Goal: Contribute content: Contribute content

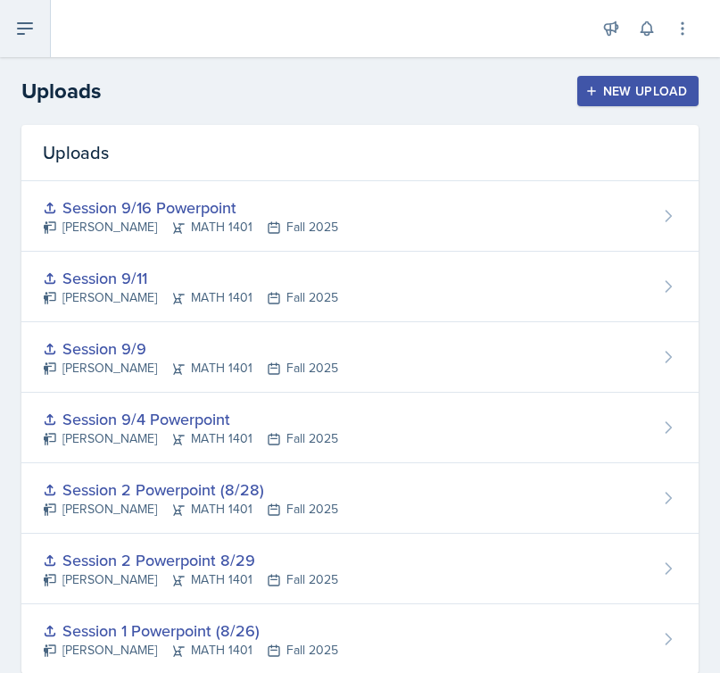
click at [18, 36] on icon at bounding box center [24, 28] width 21 height 21
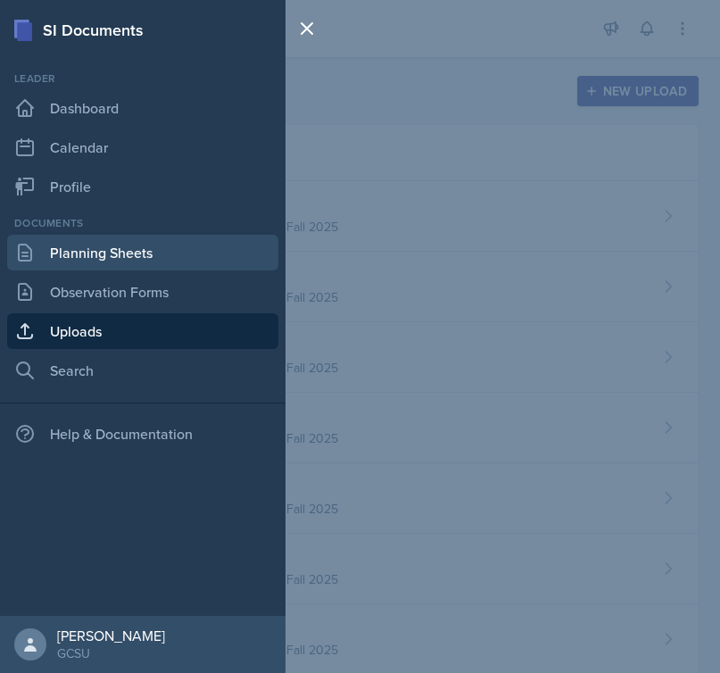
click at [128, 244] on link "Planning Sheets" at bounding box center [142, 253] width 271 height 36
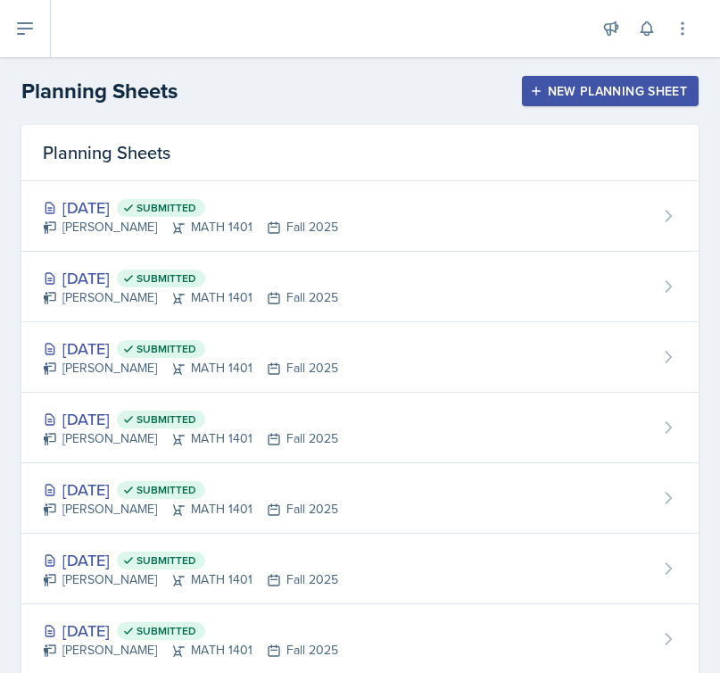
click at [565, 73] on header "Planning Sheets New Planning Sheet" at bounding box center [360, 91] width 720 height 68
click at [562, 87] on div "New Planning Sheet" at bounding box center [609, 91] width 153 height 14
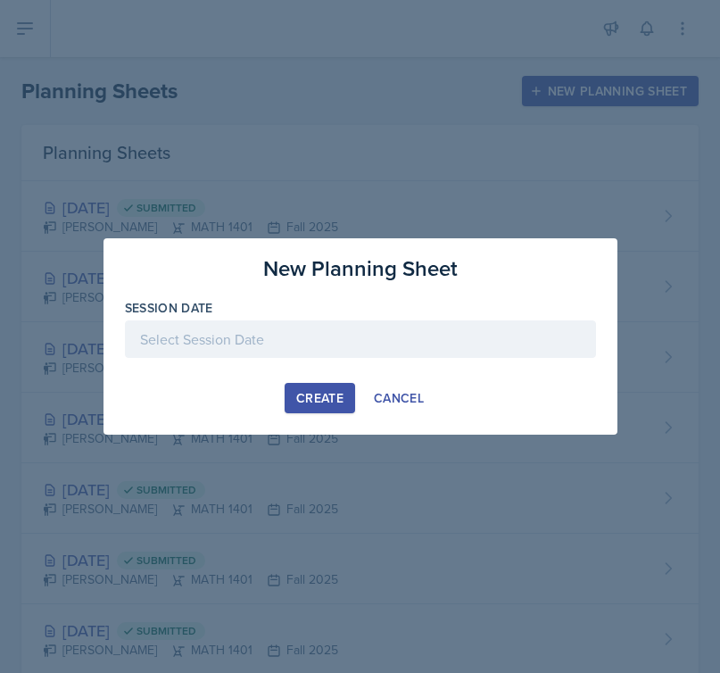
click at [340, 341] on div at bounding box center [360, 338] width 471 height 37
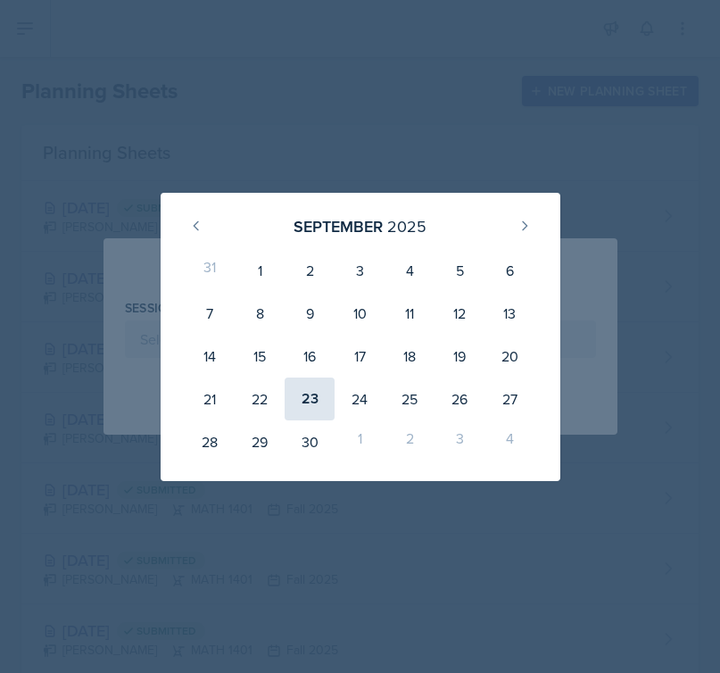
click at [301, 403] on div "23" at bounding box center [310, 398] width 50 height 43
type input "September 23rd, 2025"
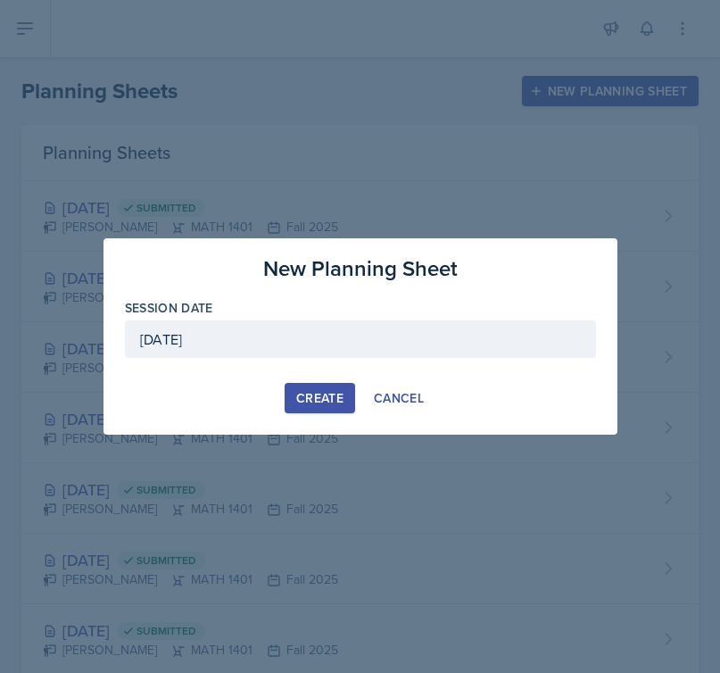
click at [348, 401] on button "Create" at bounding box center [320, 398] width 70 height 30
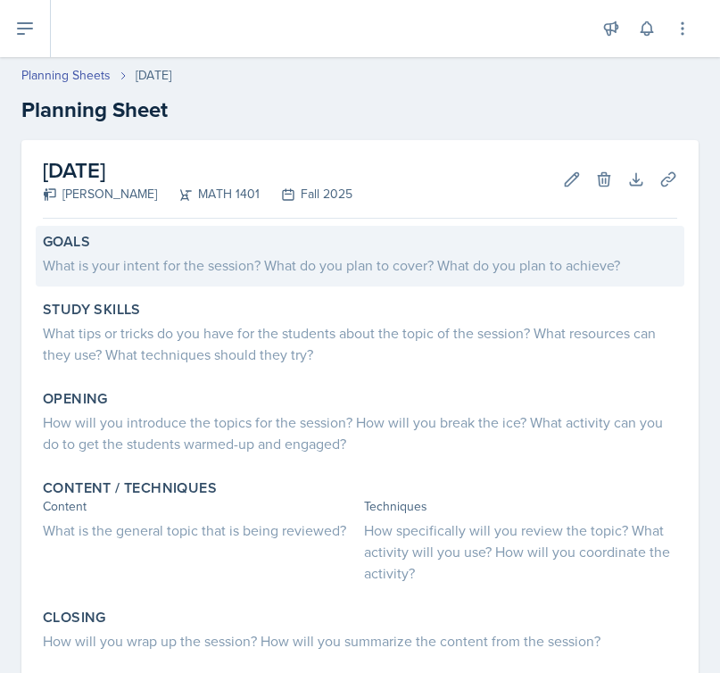
click at [138, 262] on div "What is your intent for the session? What do you plan to cover? What do you pla…" at bounding box center [360, 264] width 634 height 21
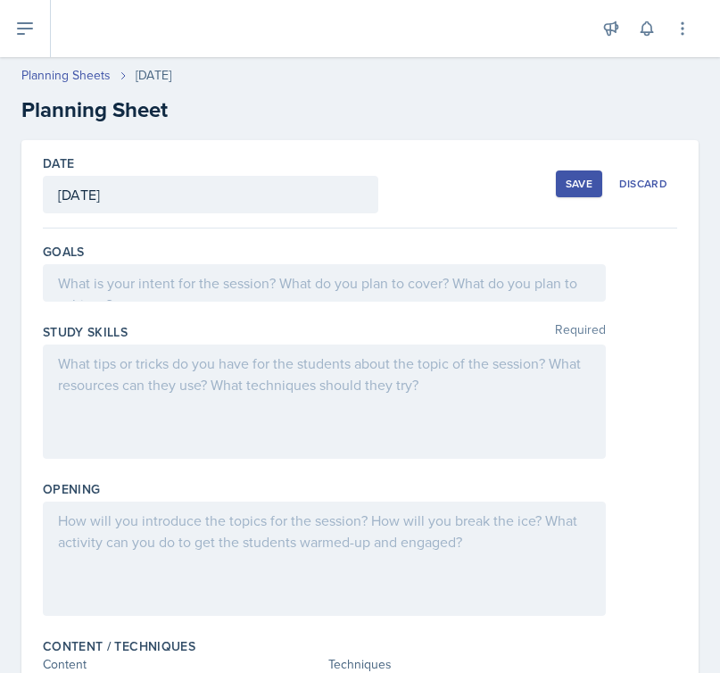
click at [152, 302] on div "Goals" at bounding box center [360, 276] width 634 height 80
click at [169, 281] on div at bounding box center [324, 282] width 563 height 37
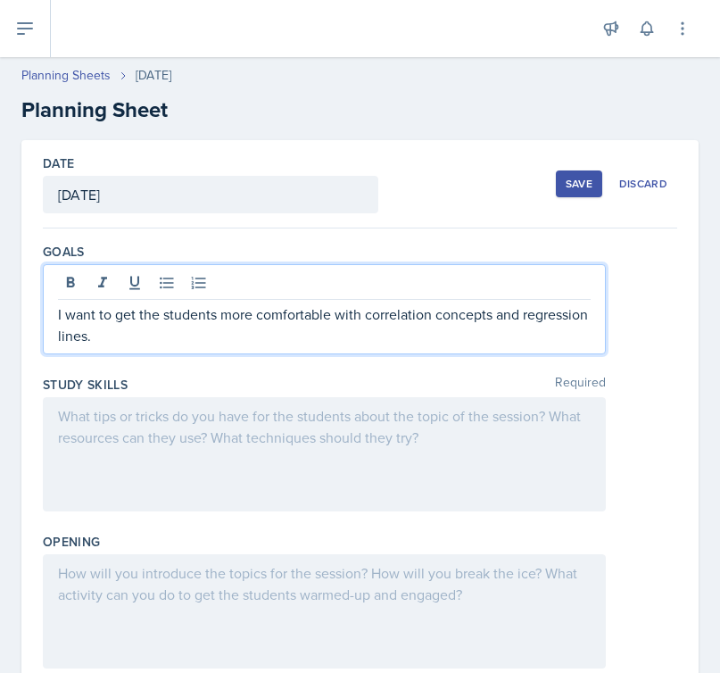
click at [149, 429] on div at bounding box center [324, 454] width 563 height 114
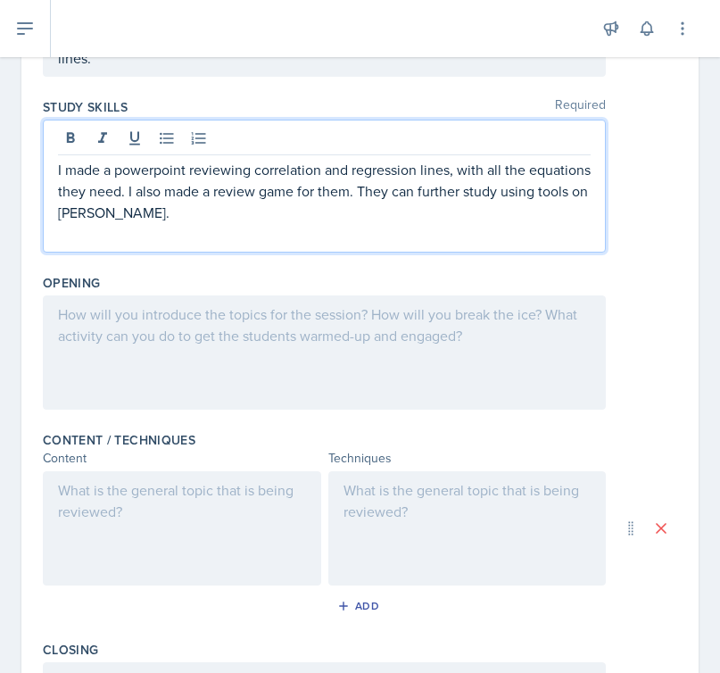
click at [106, 343] on div at bounding box center [324, 352] width 563 height 114
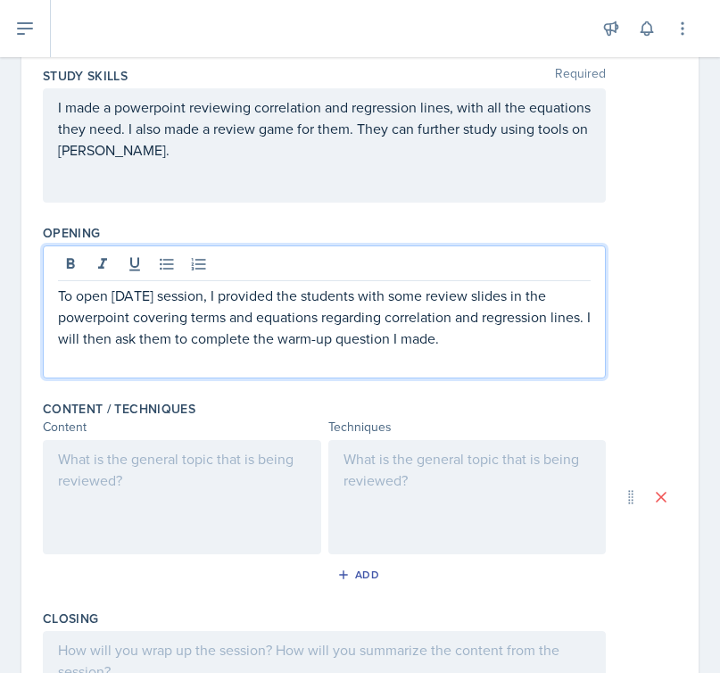
click at [187, 474] on div at bounding box center [182, 497] width 278 height 114
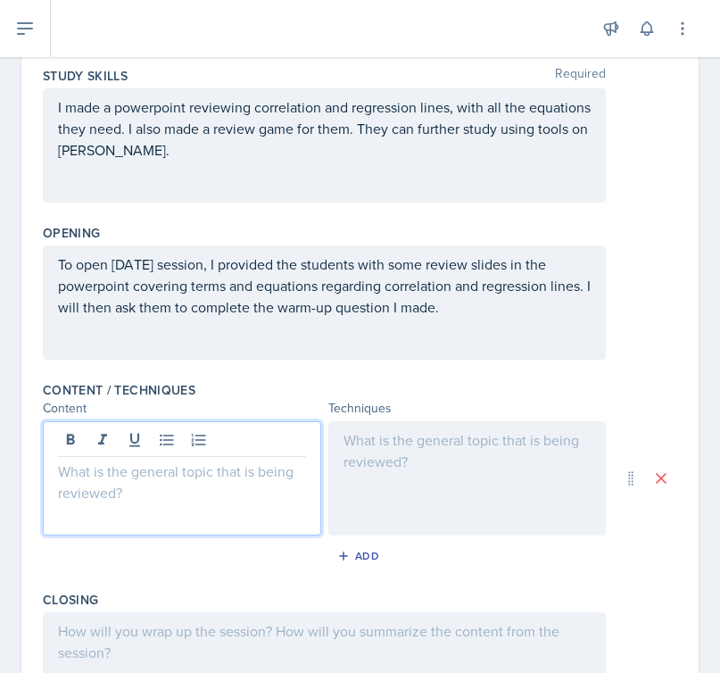
scroll to position [309, 0]
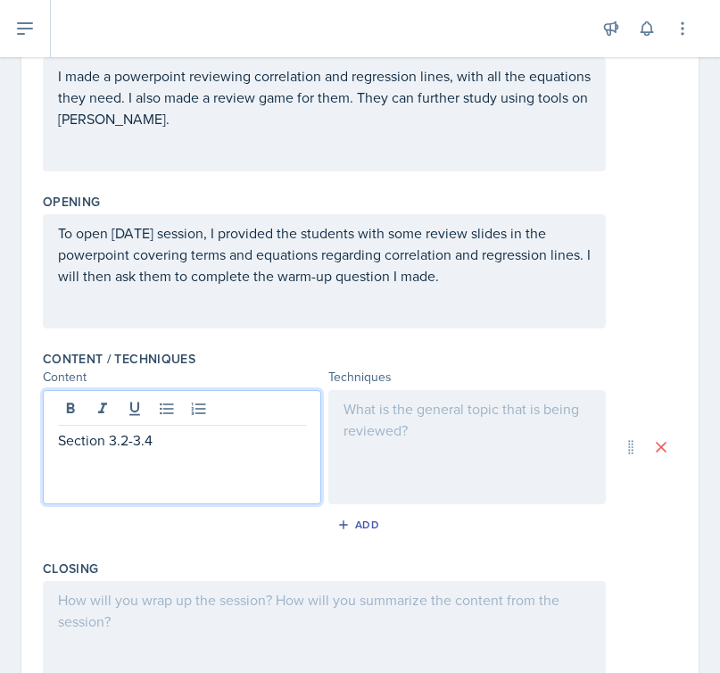
click at [412, 414] on div at bounding box center [467, 447] width 278 height 114
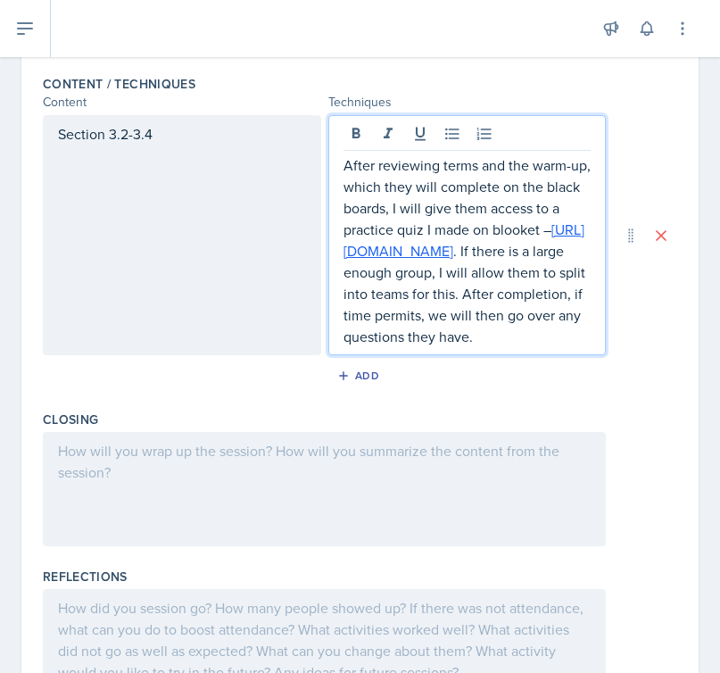
click at [225, 461] on p at bounding box center [324, 450] width 533 height 21
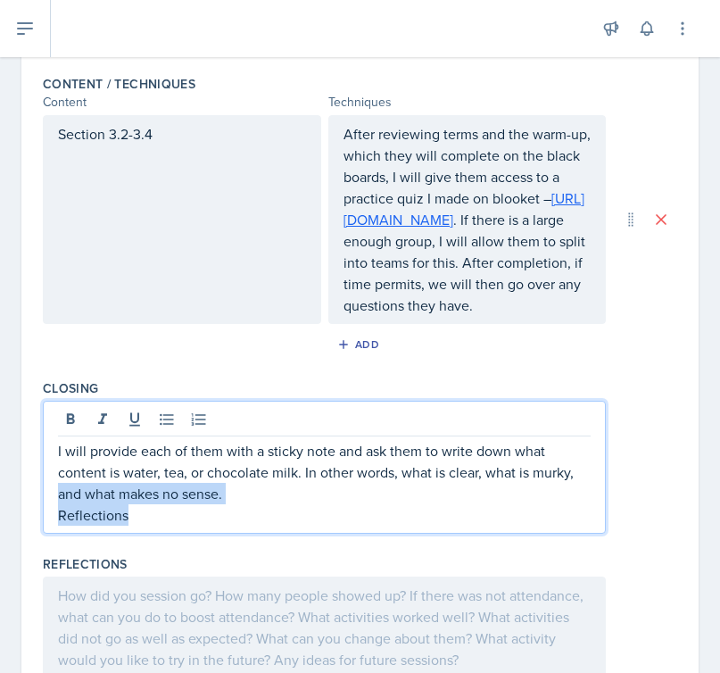
drag, startPoint x: 138, startPoint y: 530, endPoint x: 25, endPoint y: 524, distance: 113.5
click at [25, 524] on div "Date September 23rd, 2025 September 2025 31 1 2 3 4 5 6 7 8 9 10 11 12 13 14 15…" at bounding box center [359, 138] width 677 height 1162
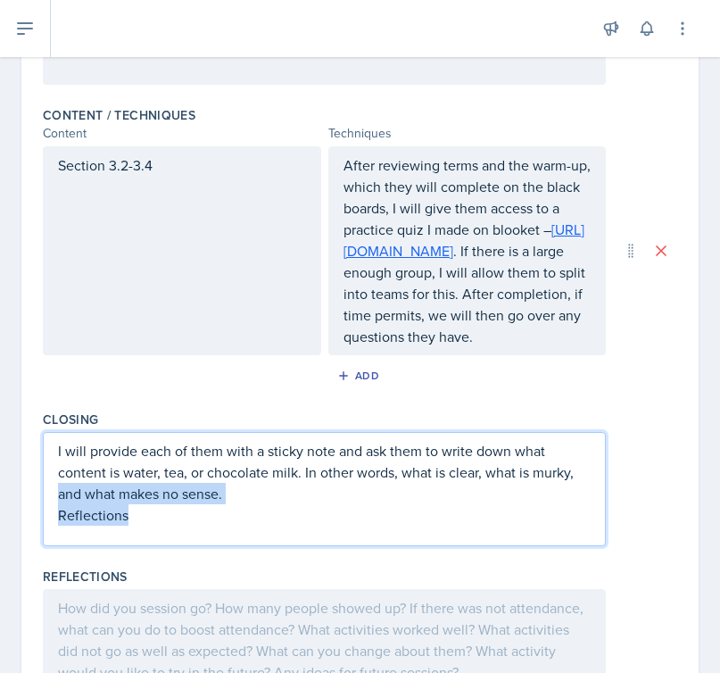
click at [153, 546] on div "I will provide each of them with a sticky note and ask them to write down what …" at bounding box center [324, 489] width 563 height 114
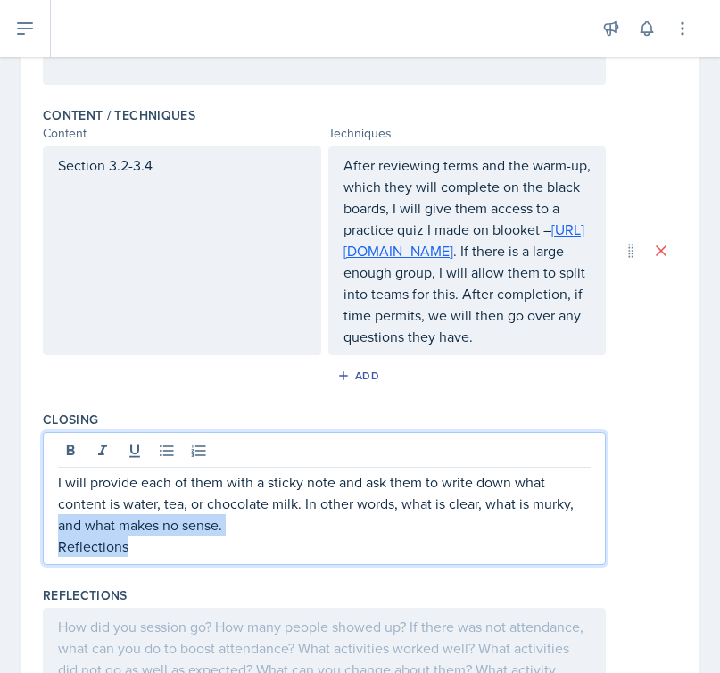
scroll to position [583, 0]
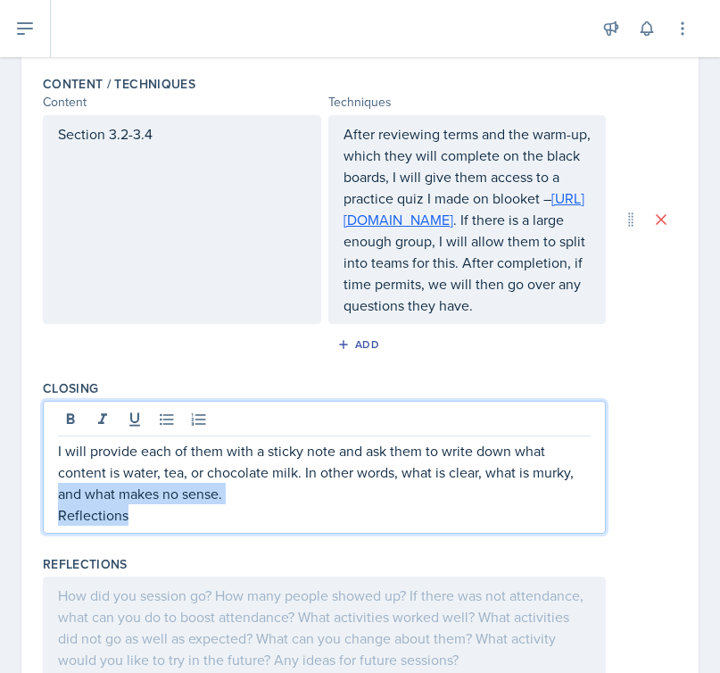
click at [136, 525] on p "Reflections" at bounding box center [324, 514] width 533 height 21
drag, startPoint x: 130, startPoint y: 538, endPoint x: 44, endPoint y: 538, distance: 86.5
click at [44, 533] on div "I will provide each of them with a sticky note and ask them to write down what …" at bounding box center [324, 467] width 563 height 133
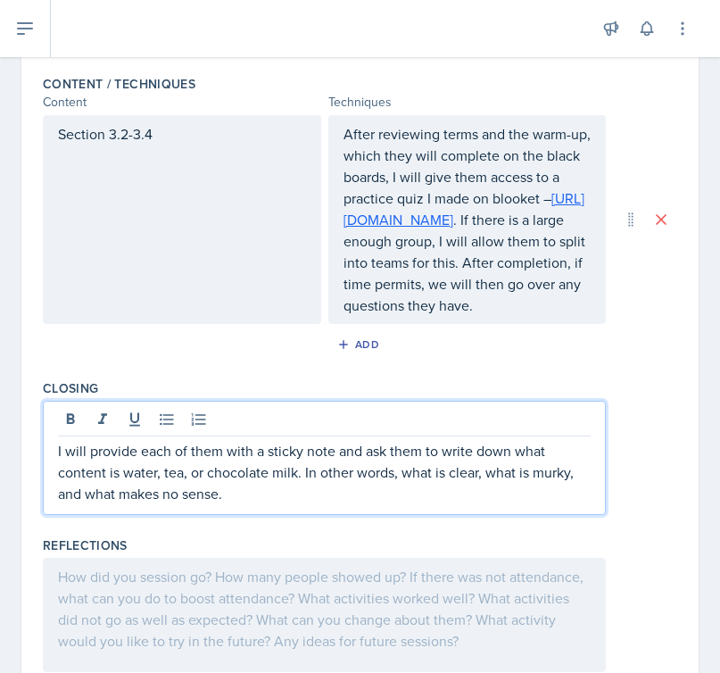
scroll to position [0, 0]
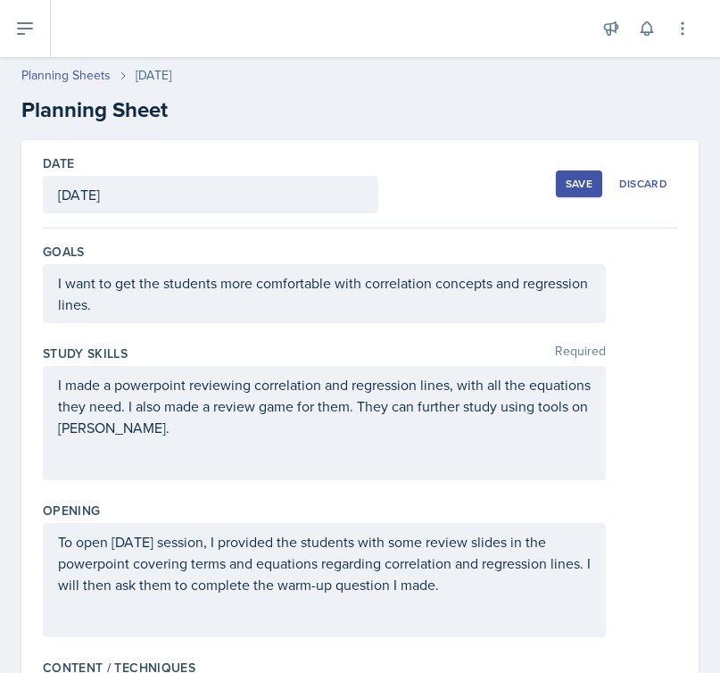
click at [565, 188] on button "Save" at bounding box center [579, 183] width 46 height 27
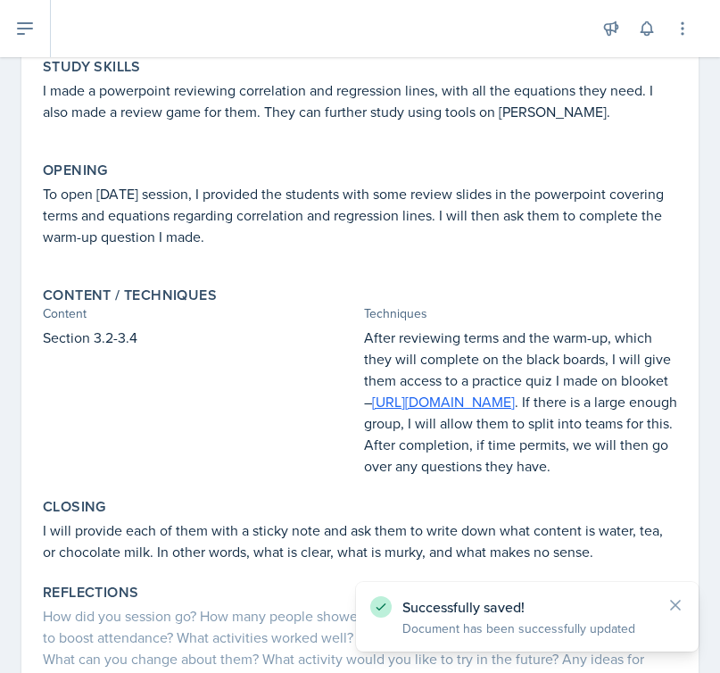
scroll to position [426, 0]
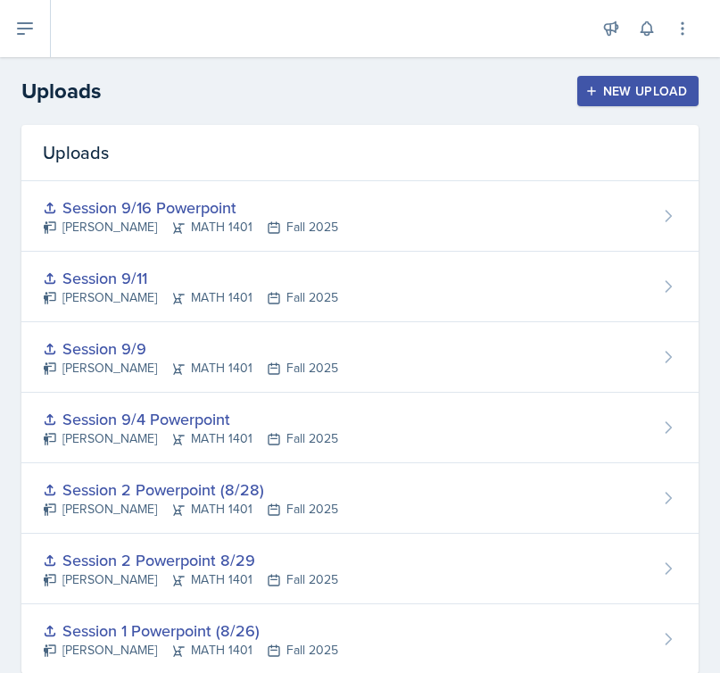
click at [621, 97] on div "New Upload" at bounding box center [638, 91] width 99 height 14
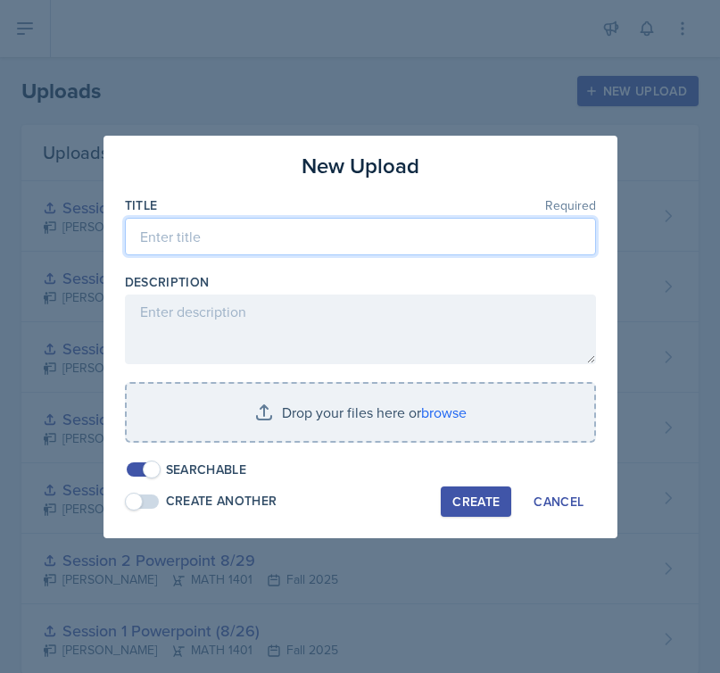
click at [294, 242] on input at bounding box center [360, 236] width 471 height 37
type input "Session 9/23"
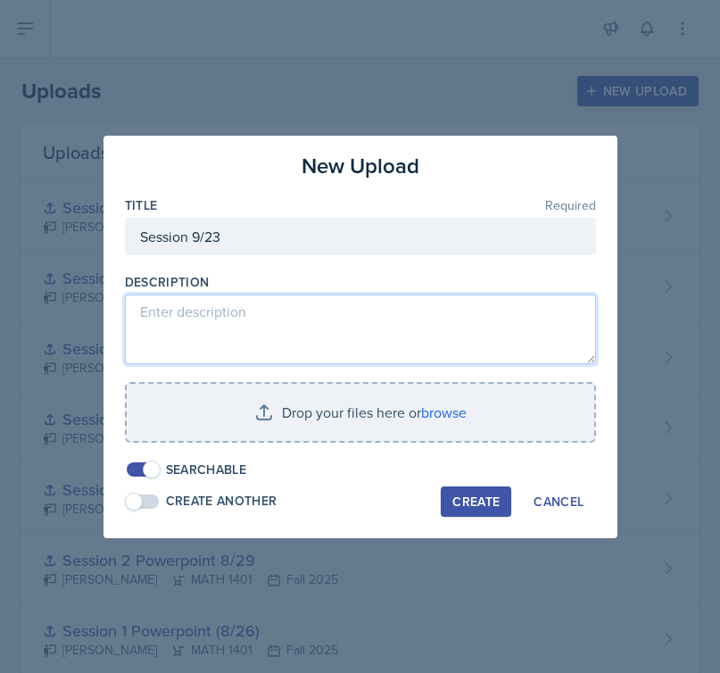
click at [306, 359] on textarea at bounding box center [360, 329] width 471 height 70
click at [188, 312] on textarea "Section 3.2-3.4" at bounding box center [360, 329] width 471 height 70
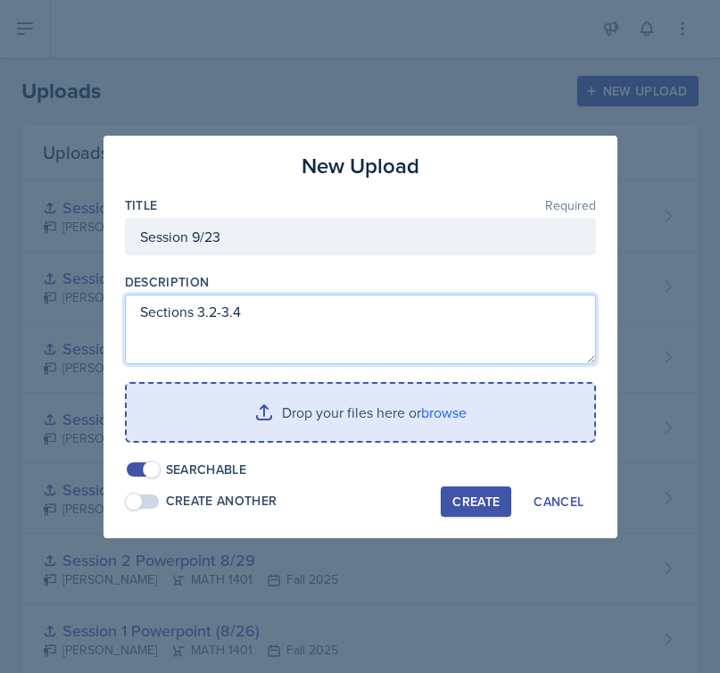
type textarea "Sections 3.2-3.4"
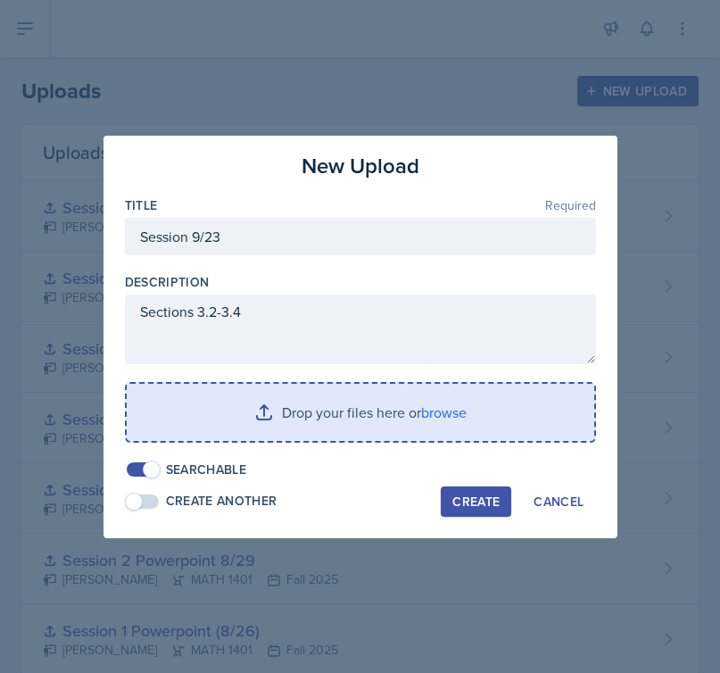
click at [242, 419] on input "file" at bounding box center [360, 412] width 467 height 57
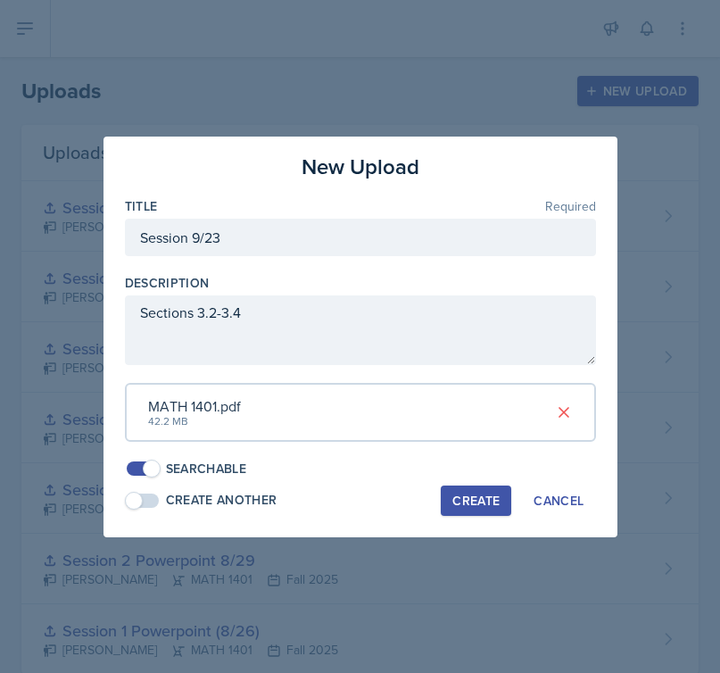
click at [467, 501] on div "Create" at bounding box center [475, 500] width 47 height 14
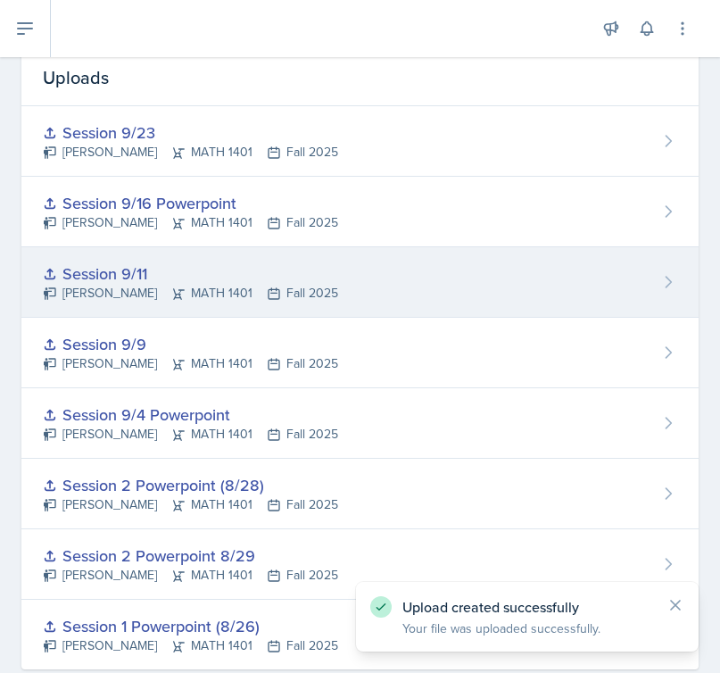
scroll to position [114, 0]
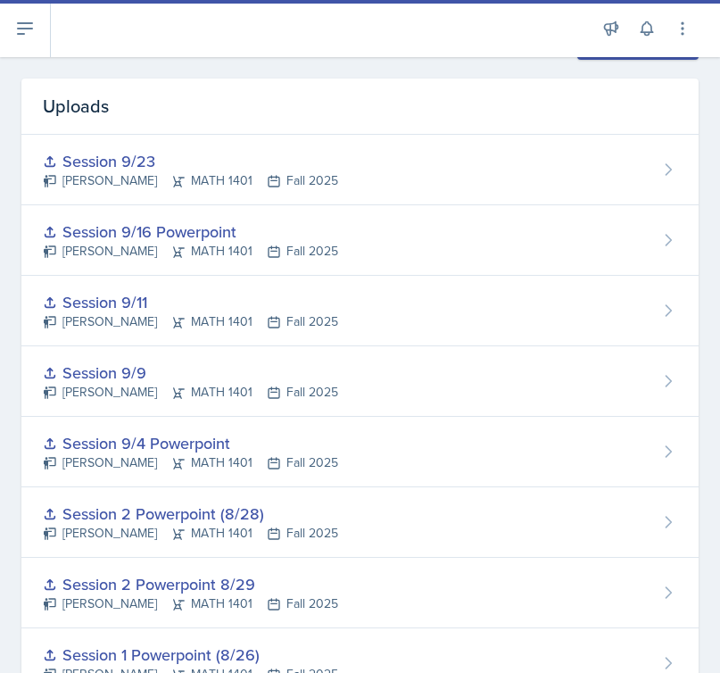
scroll to position [73, 0]
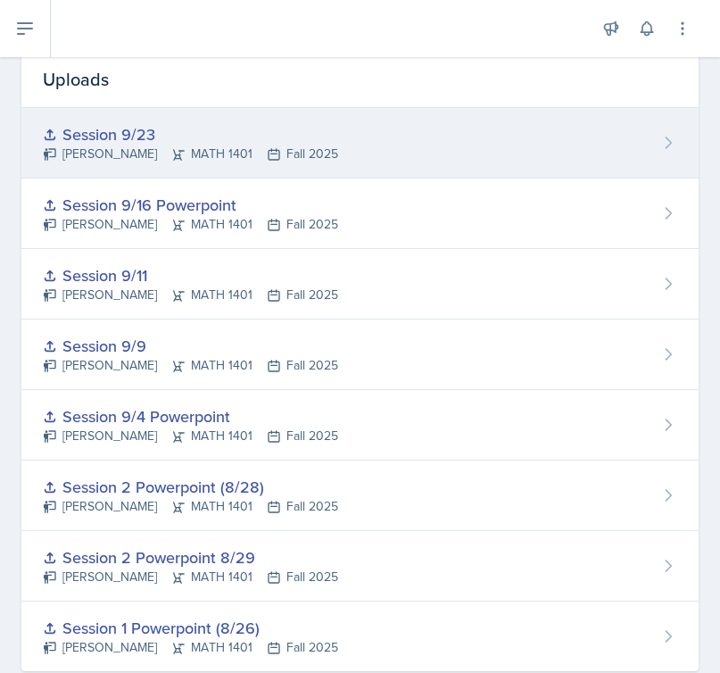
click at [256, 137] on div "Session 9/23" at bounding box center [190, 134] width 295 height 24
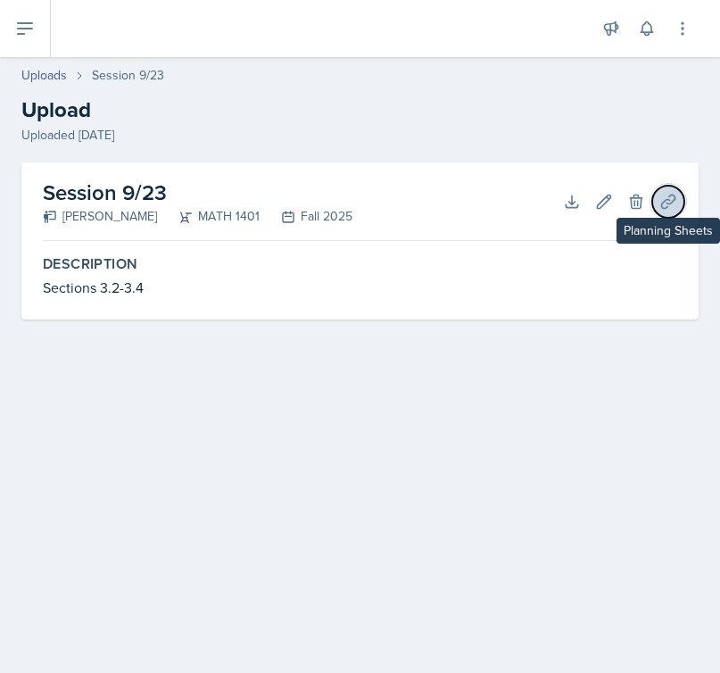
click at [676, 204] on icon at bounding box center [668, 202] width 18 height 18
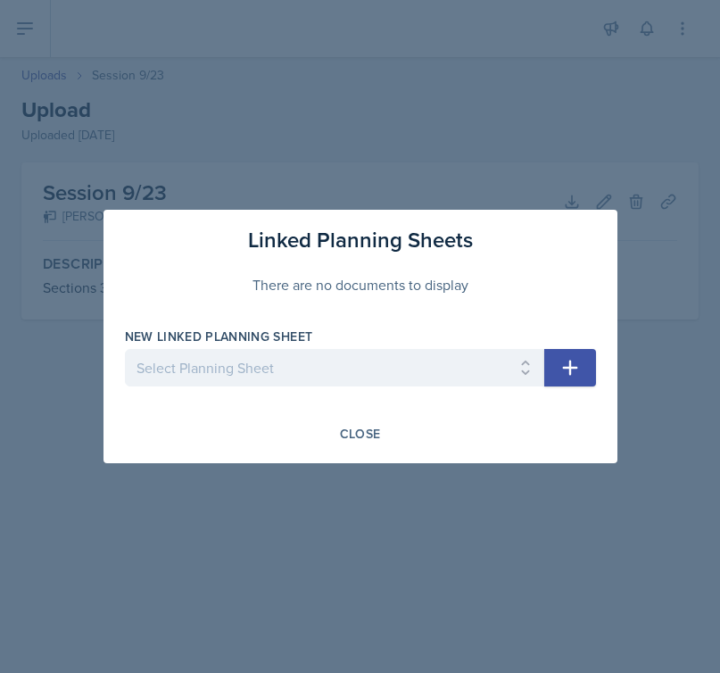
click at [450, 345] on div "New Linked Planning Sheet Select Planning Sheet [DATE] [DATE] [DATE] [DATE] [DA…" at bounding box center [334, 365] width 419 height 77
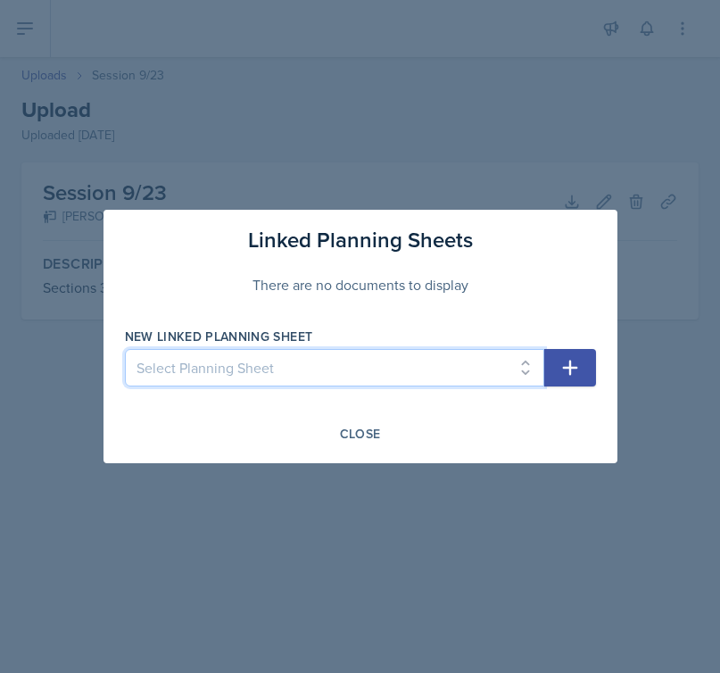
click at [444, 368] on select "Select Planning Sheet [DATE] [DATE] [DATE] [DATE] [DATE] [DATE] [DATE] [DATE] […" at bounding box center [334, 367] width 419 height 37
select select "6083e79c-80e4-4de3-8761-e026da86251c"
click at [125, 349] on select "Select Planning Sheet [DATE] [DATE] [DATE] [DATE] [DATE] [DATE] [DATE] [DATE] […" at bounding box center [334, 367] width 419 height 37
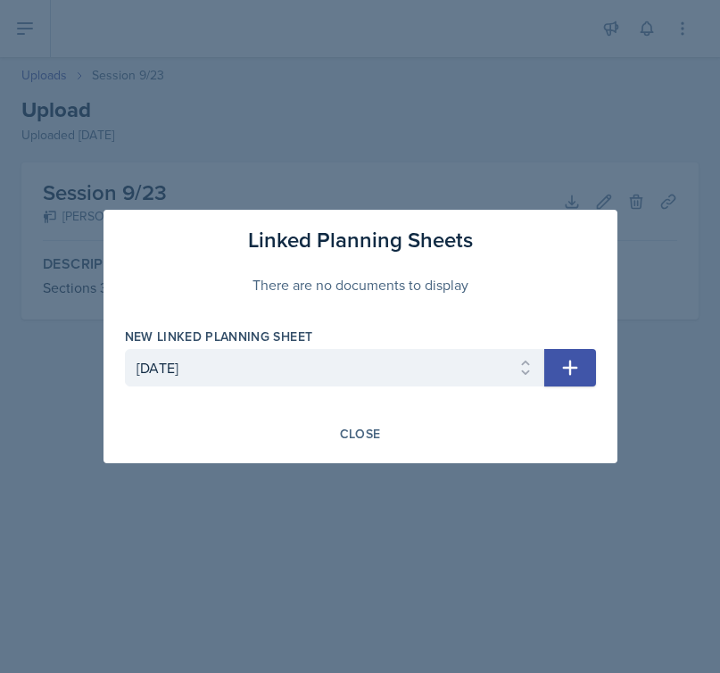
click at [590, 375] on button "button" at bounding box center [570, 367] width 52 height 37
select select
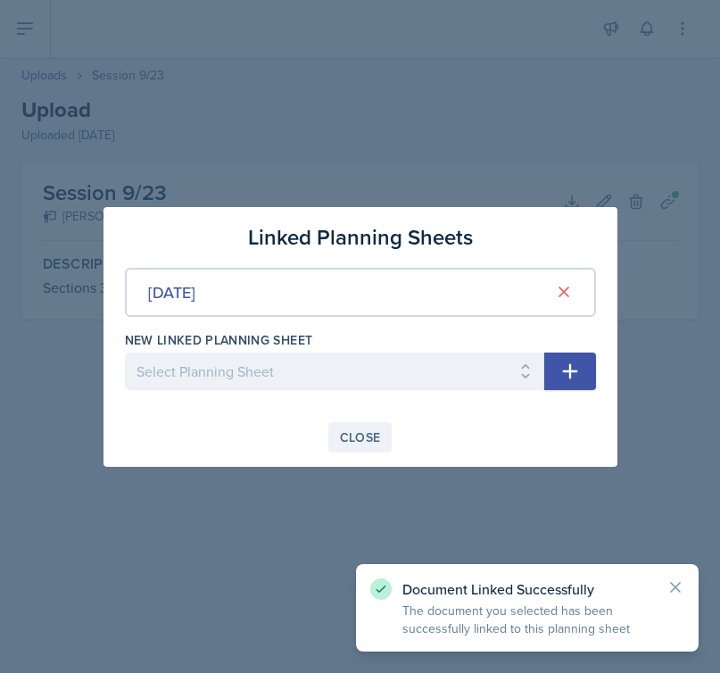
click at [387, 430] on button "Close" at bounding box center [360, 437] width 64 height 30
